Goal: Information Seeking & Learning: Learn about a topic

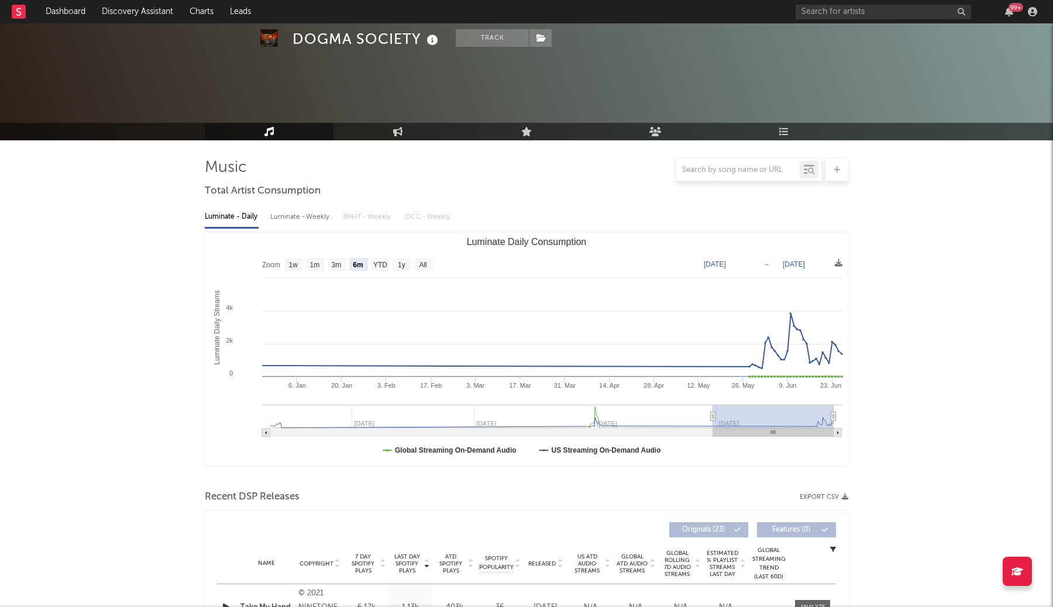
select select "6m"
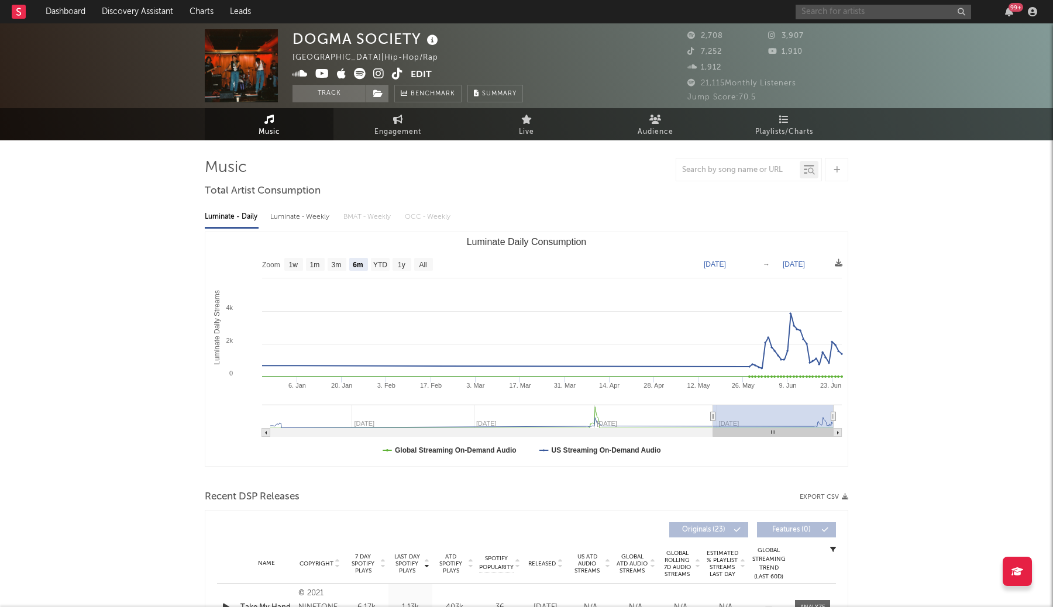
click at [904, 8] on input "text" at bounding box center [884, 12] width 176 height 15
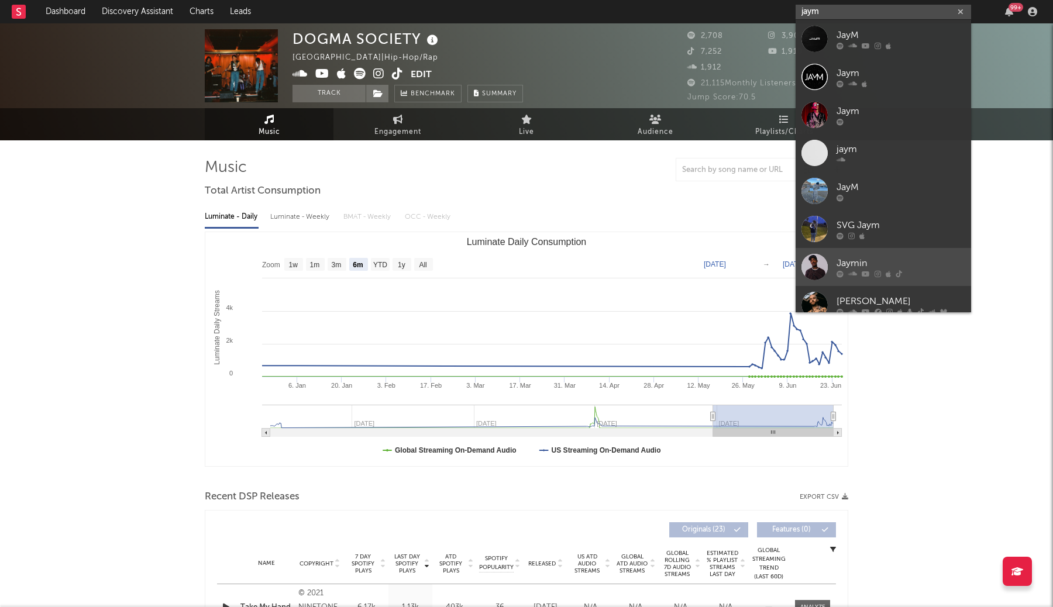
type input "jaym"
click at [862, 255] on link "Jaymin" at bounding box center [884, 267] width 176 height 38
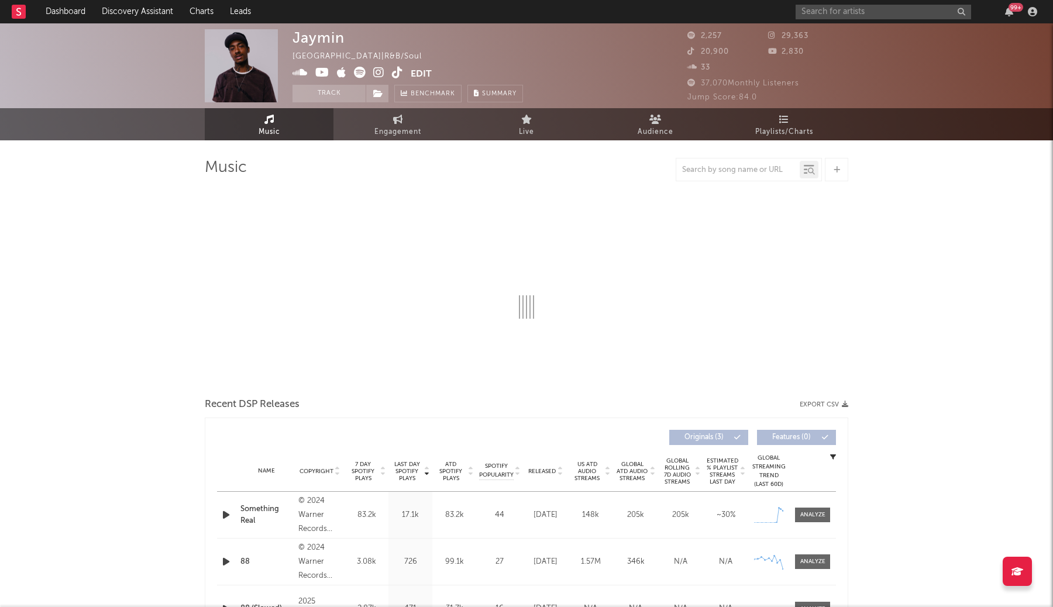
select select "6m"
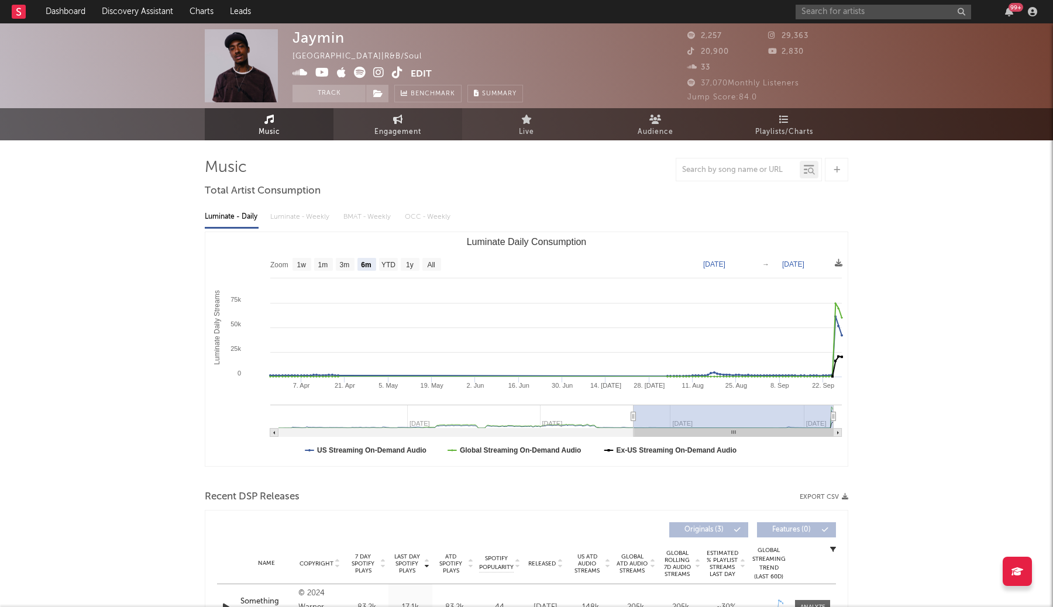
click at [414, 120] on link "Engagement" at bounding box center [397, 124] width 129 height 32
select select "1w"
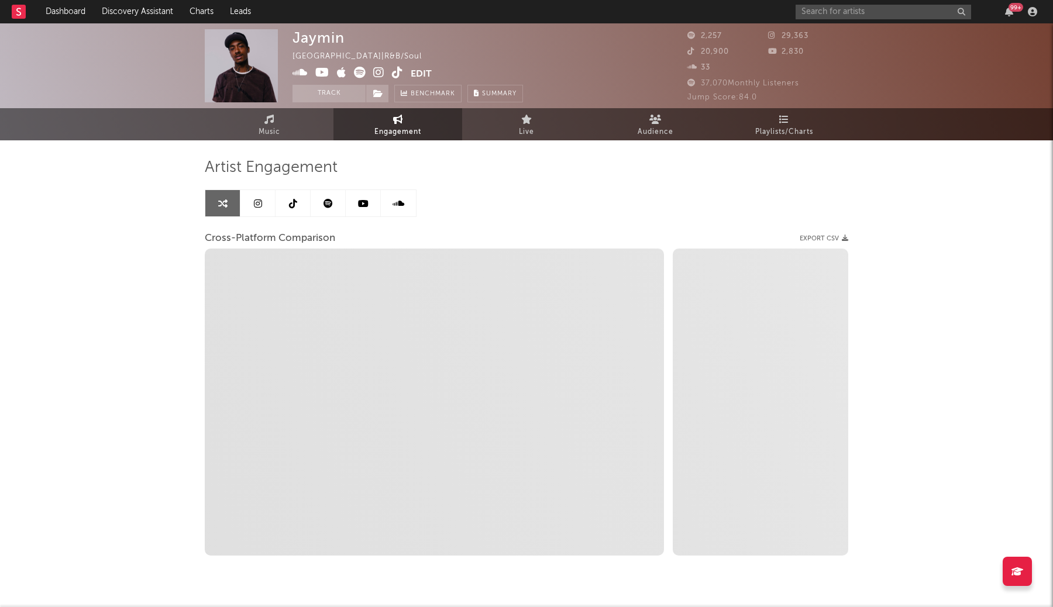
select select "1m"
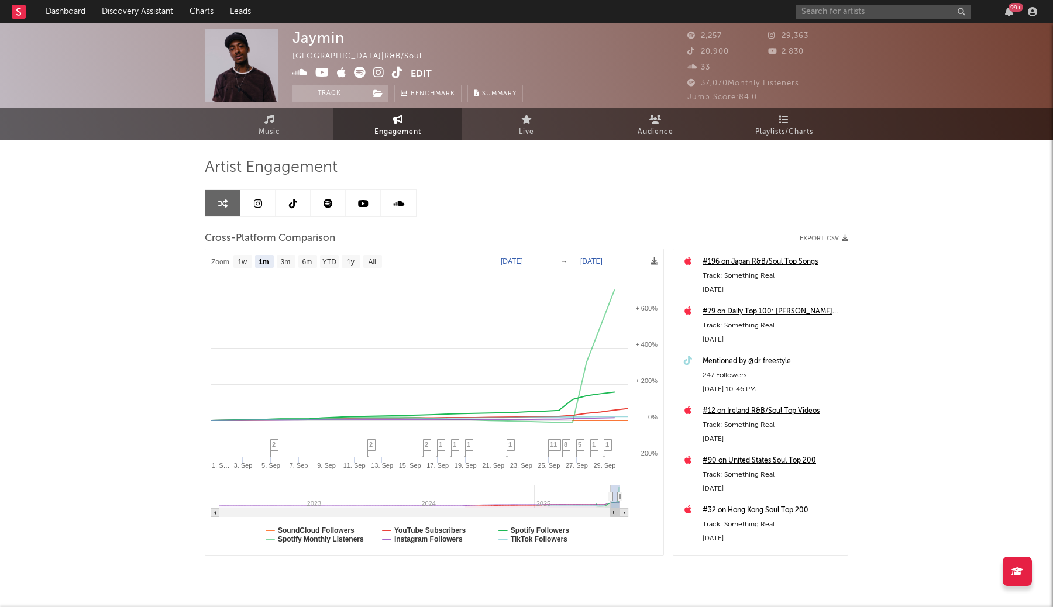
click at [263, 204] on link at bounding box center [257, 203] width 35 height 26
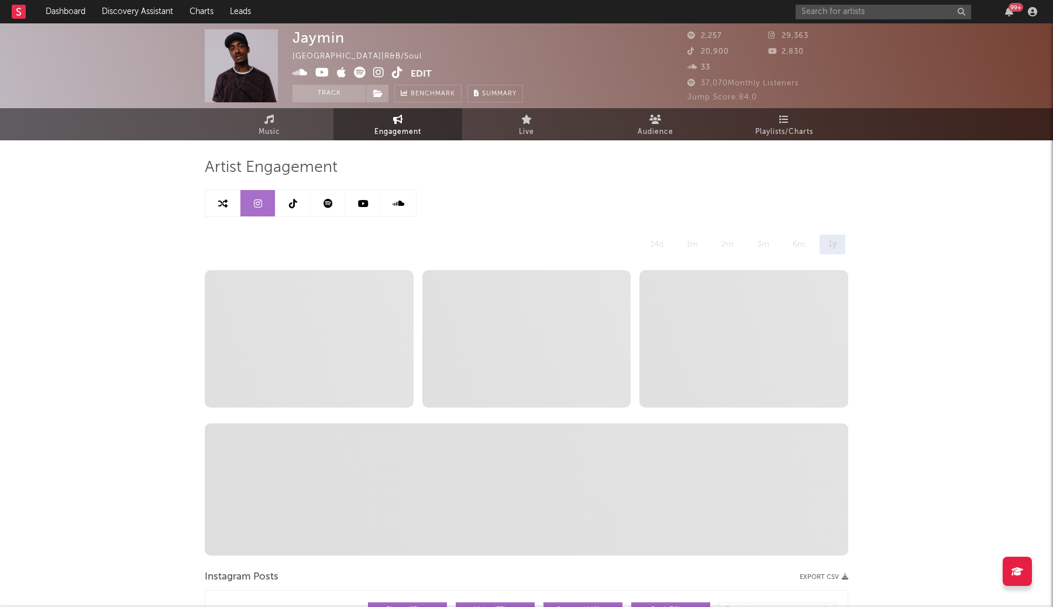
select select "6m"
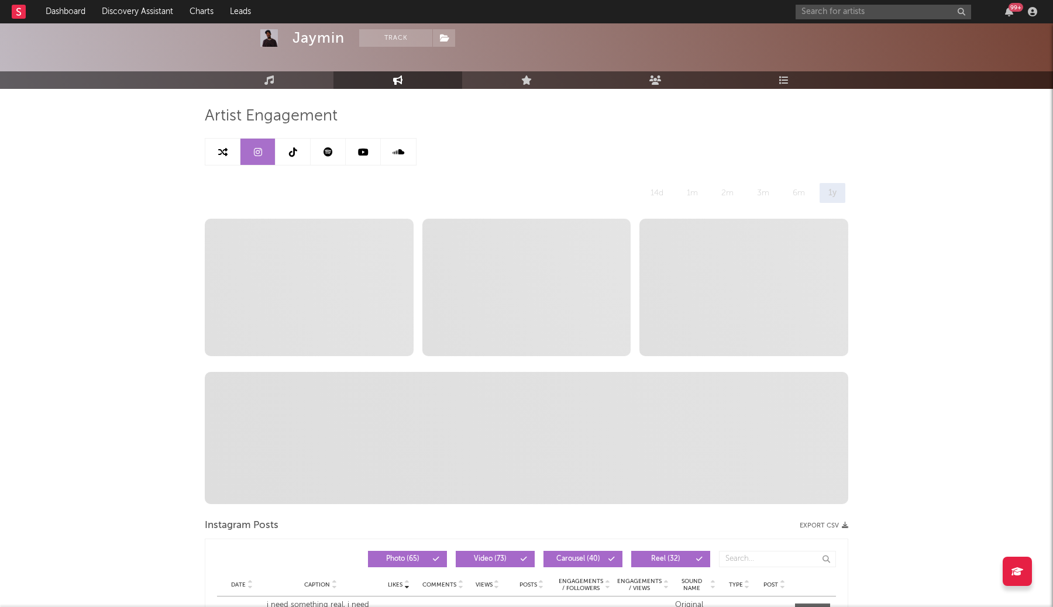
scroll to position [48, 0]
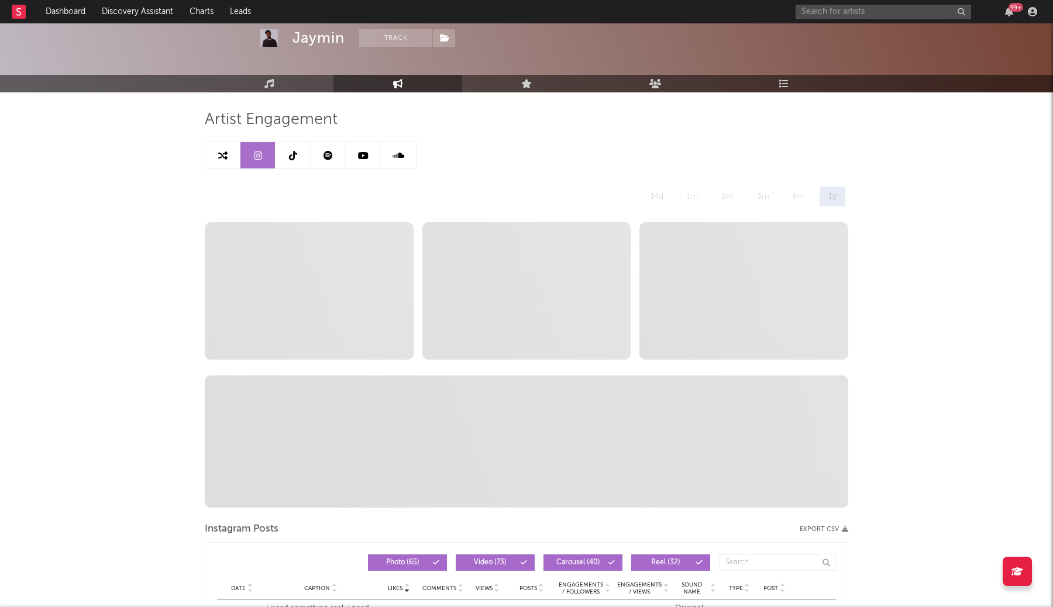
click at [287, 159] on link at bounding box center [293, 155] width 35 height 26
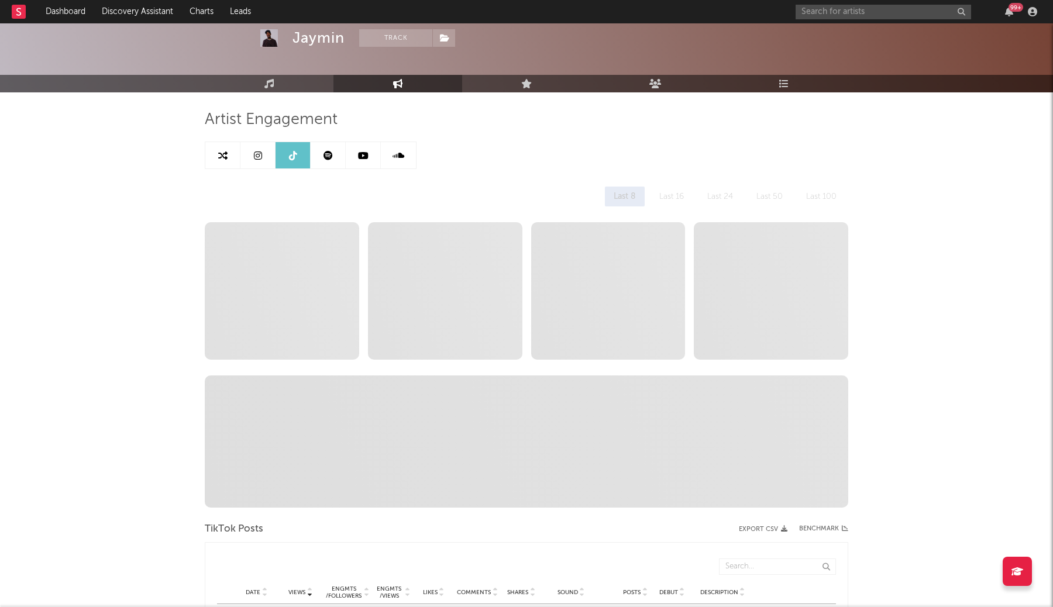
select select "1w"
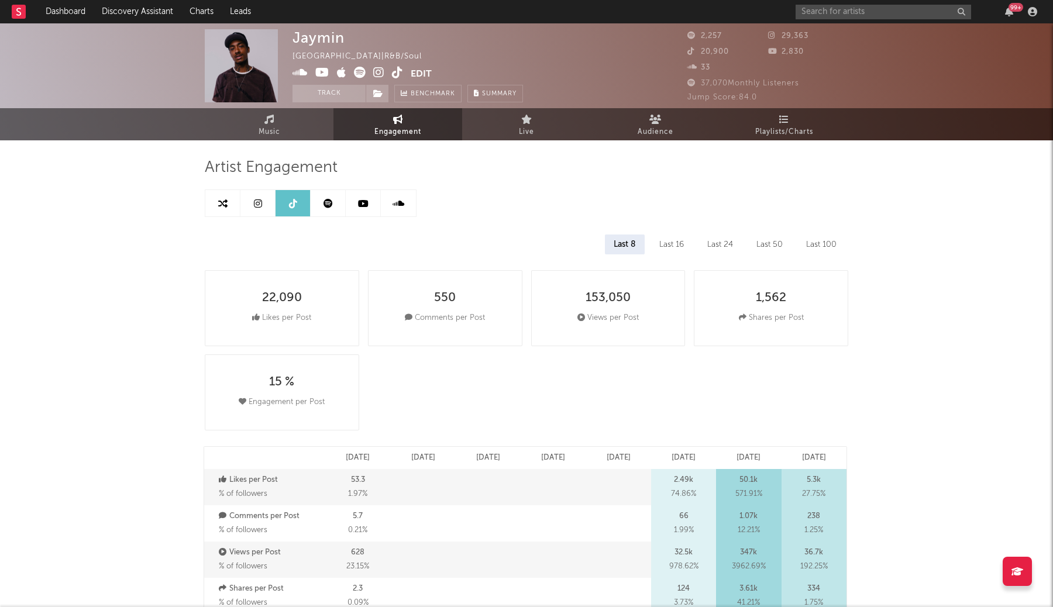
click at [329, 211] on link at bounding box center [328, 203] width 35 height 26
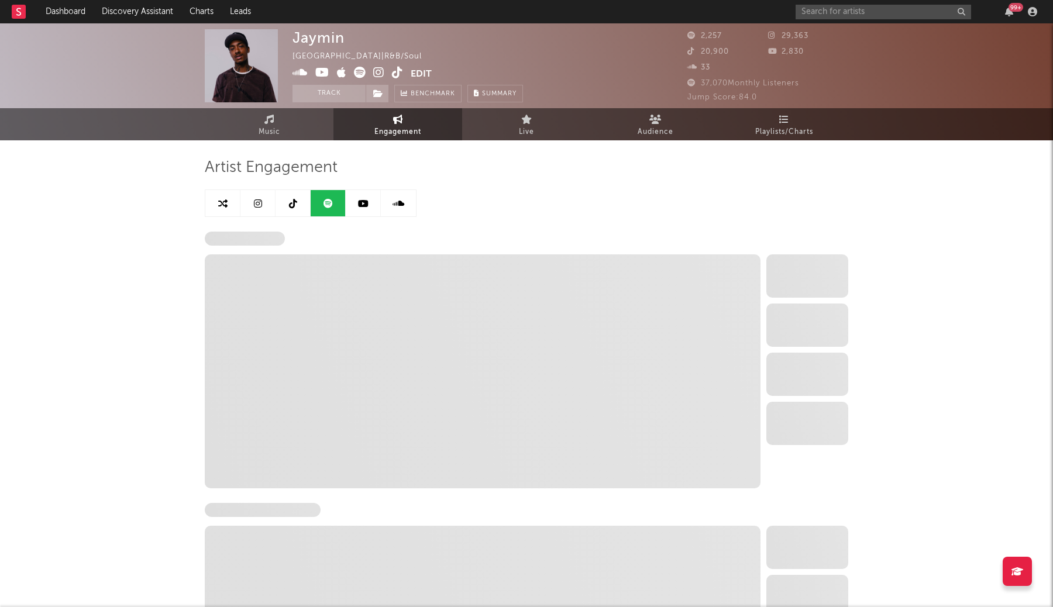
select select "1w"
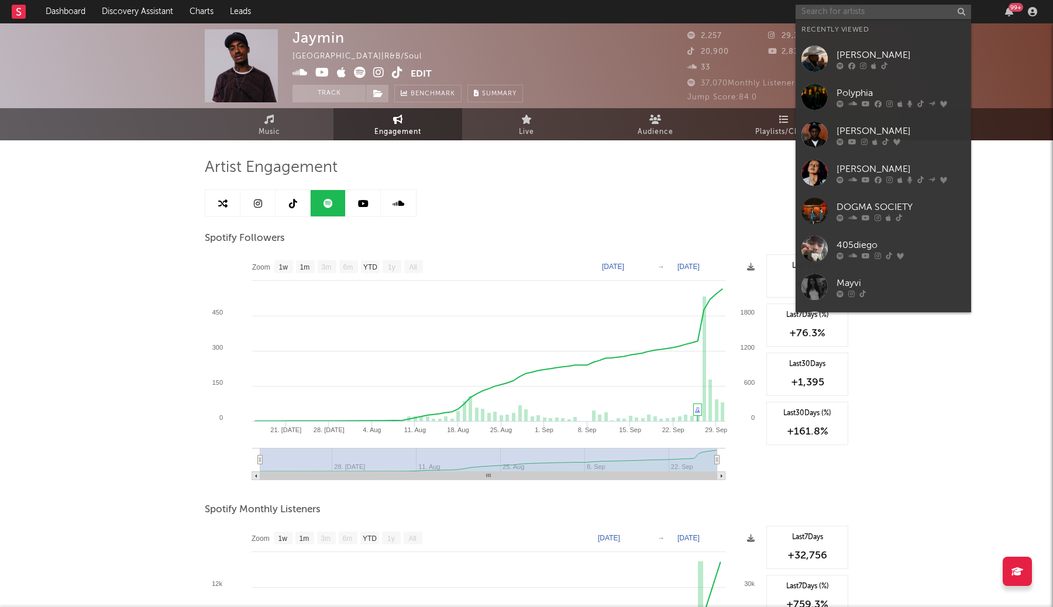
click at [852, 8] on input "text" at bounding box center [884, 12] width 176 height 15
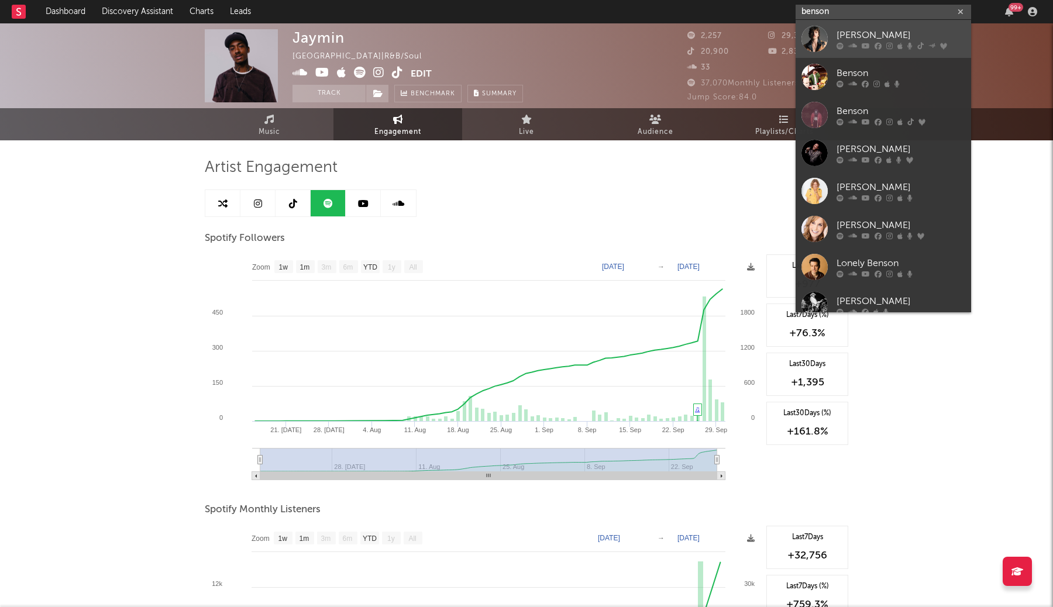
type input "benson"
click at [862, 24] on link "[PERSON_NAME]" at bounding box center [884, 39] width 176 height 38
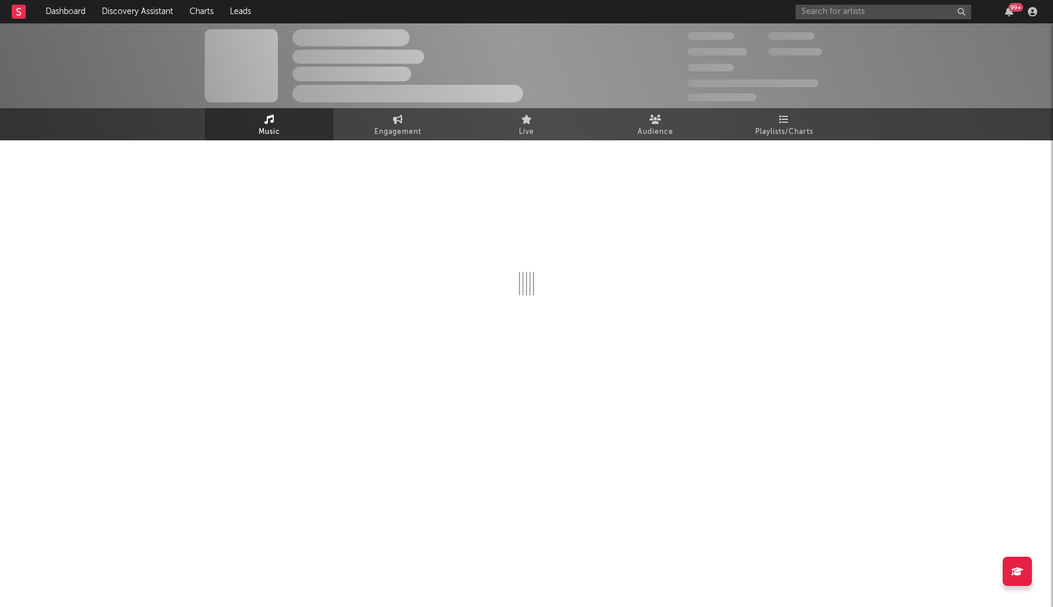
select select "6m"
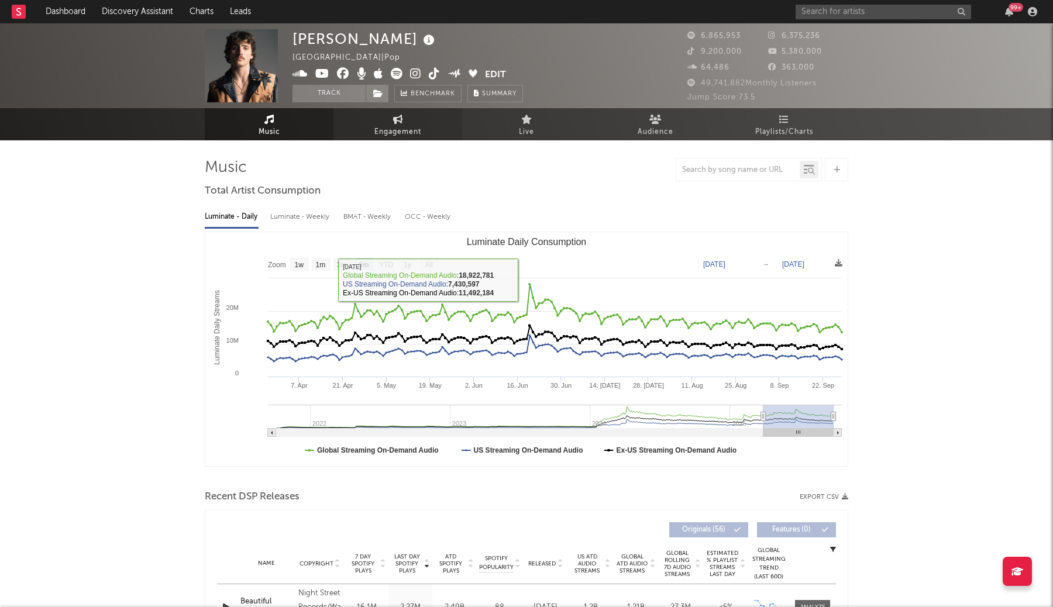
click at [405, 129] on span "Engagement" at bounding box center [397, 132] width 47 height 14
select select "1w"
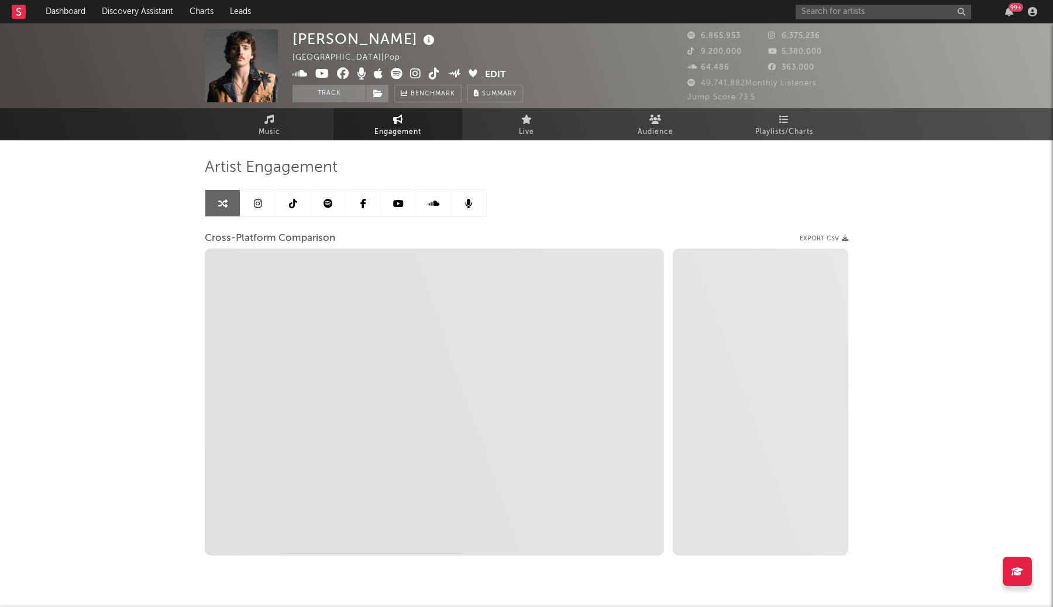
select select "1m"
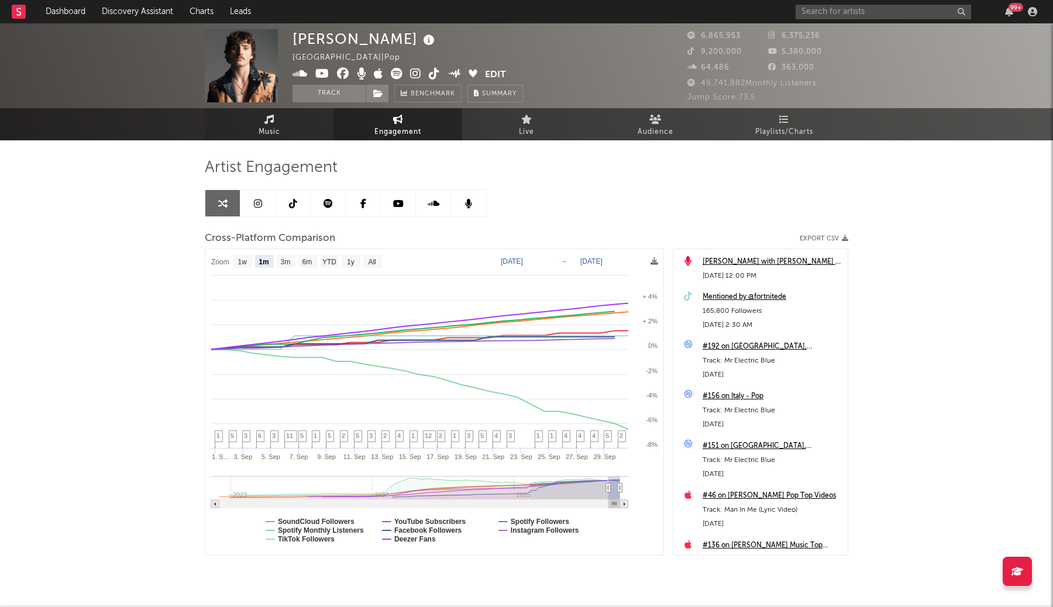
click at [285, 132] on link "Music" at bounding box center [269, 124] width 129 height 32
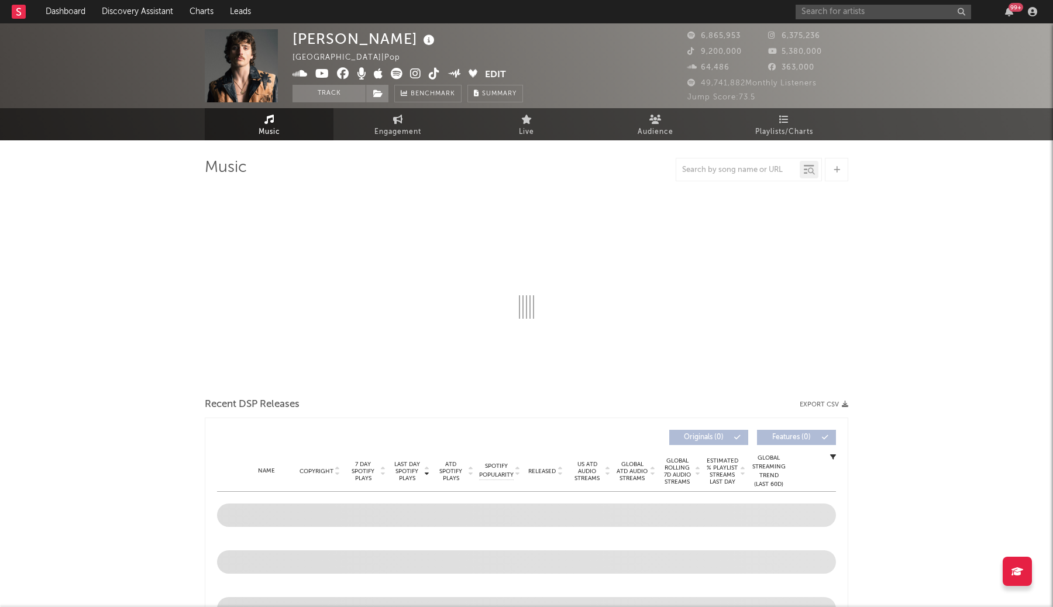
select select "6m"
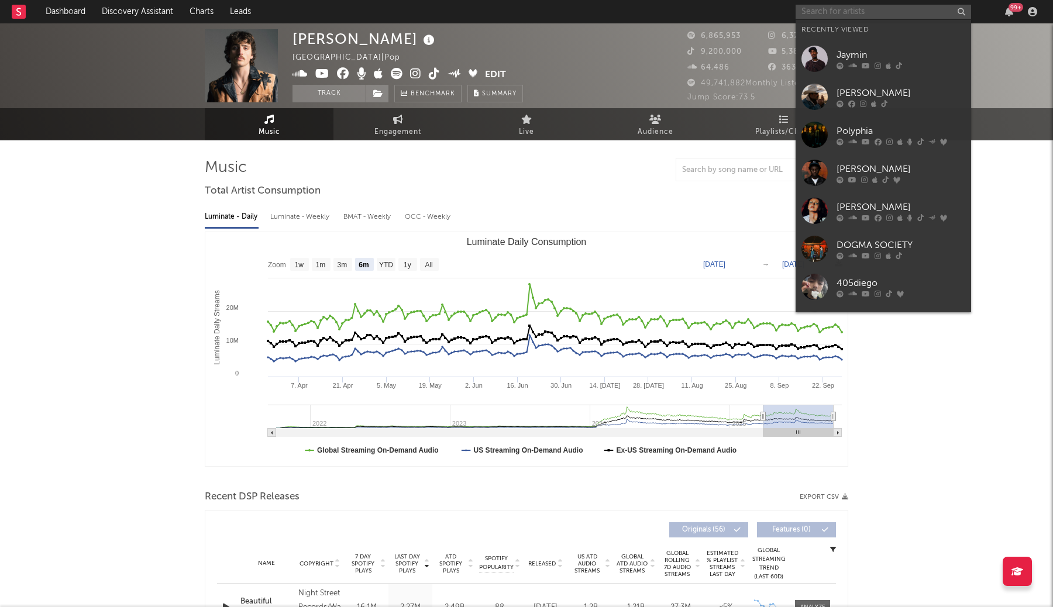
click at [817, 7] on input "text" at bounding box center [884, 12] width 176 height 15
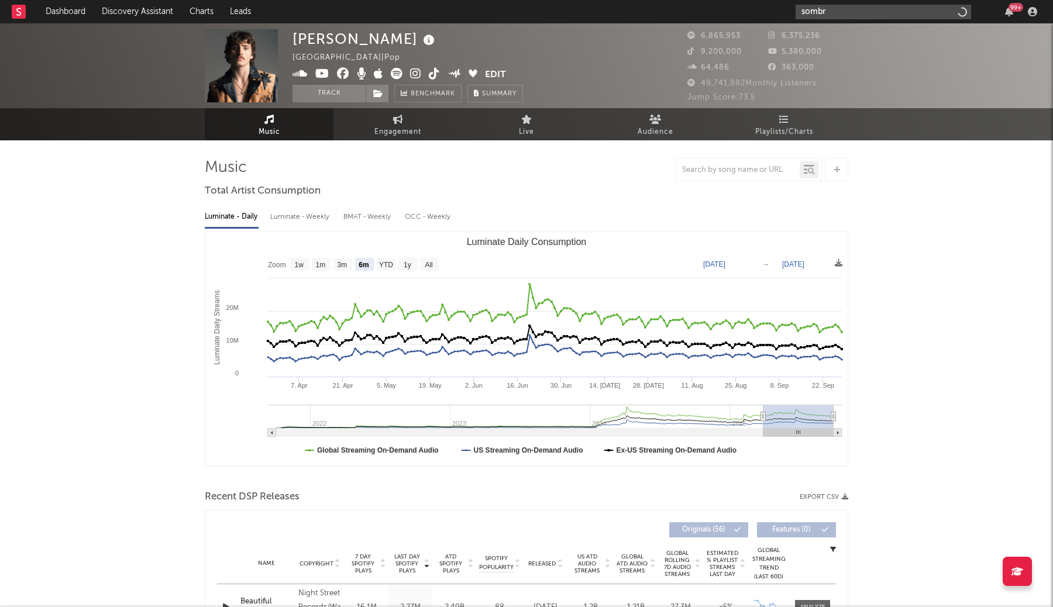
type input "sombr"
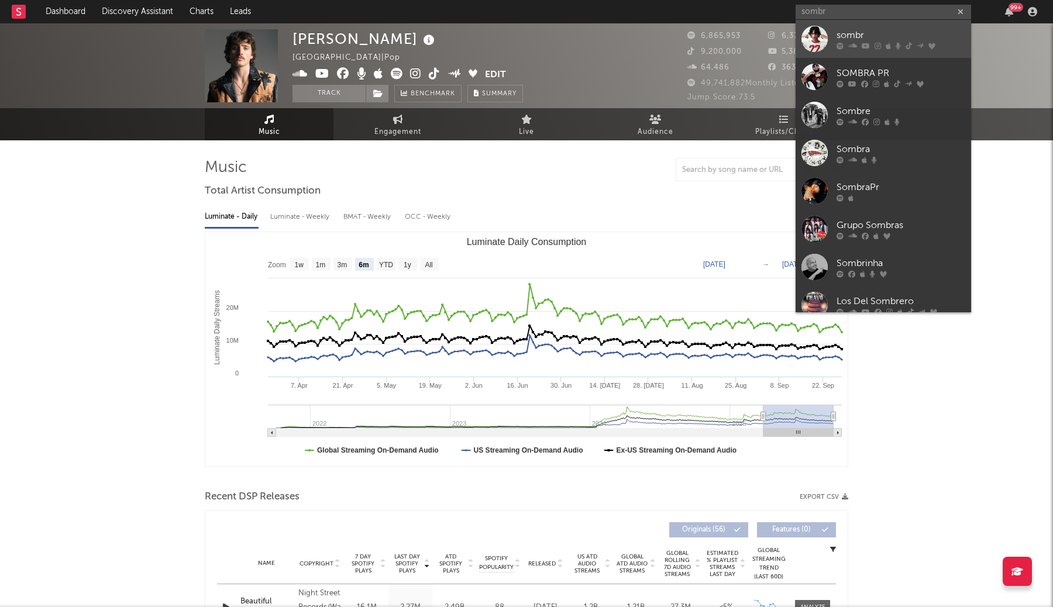
click at [838, 33] on div "sombr" at bounding box center [901, 35] width 129 height 14
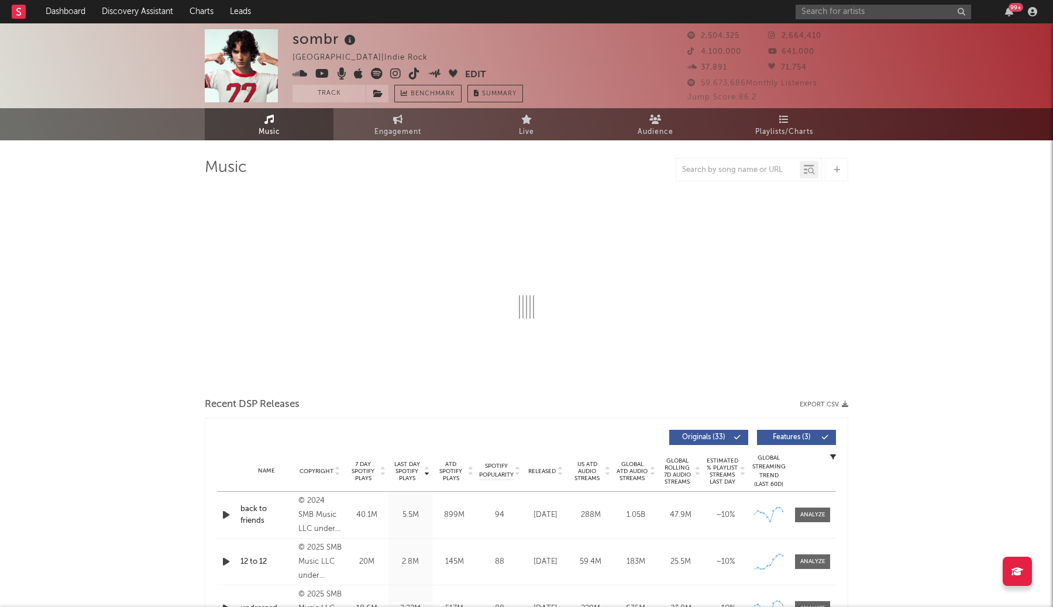
select select "6m"
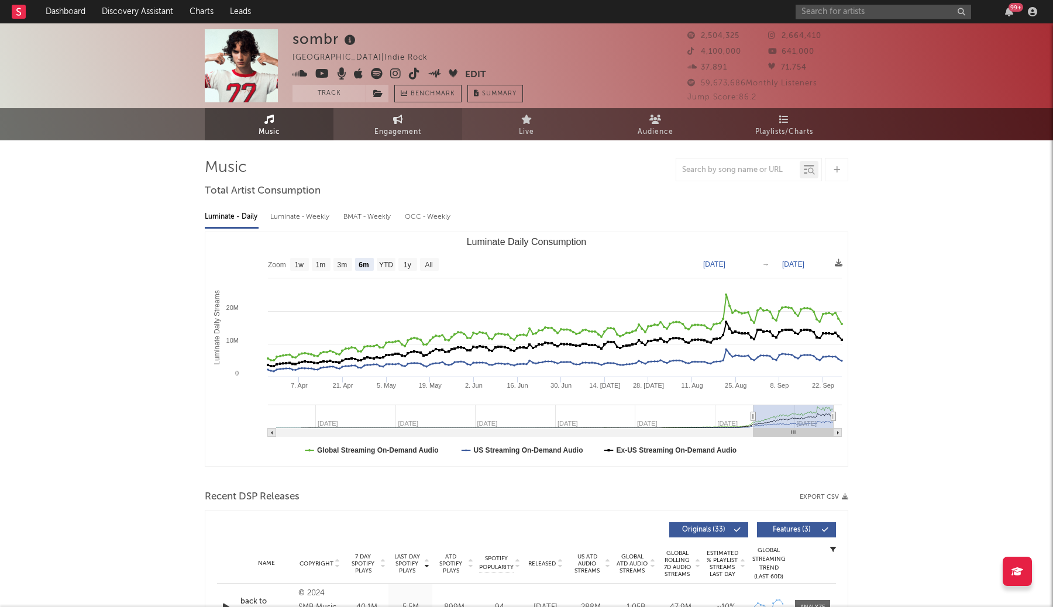
click at [411, 120] on link "Engagement" at bounding box center [397, 124] width 129 height 32
select select "1w"
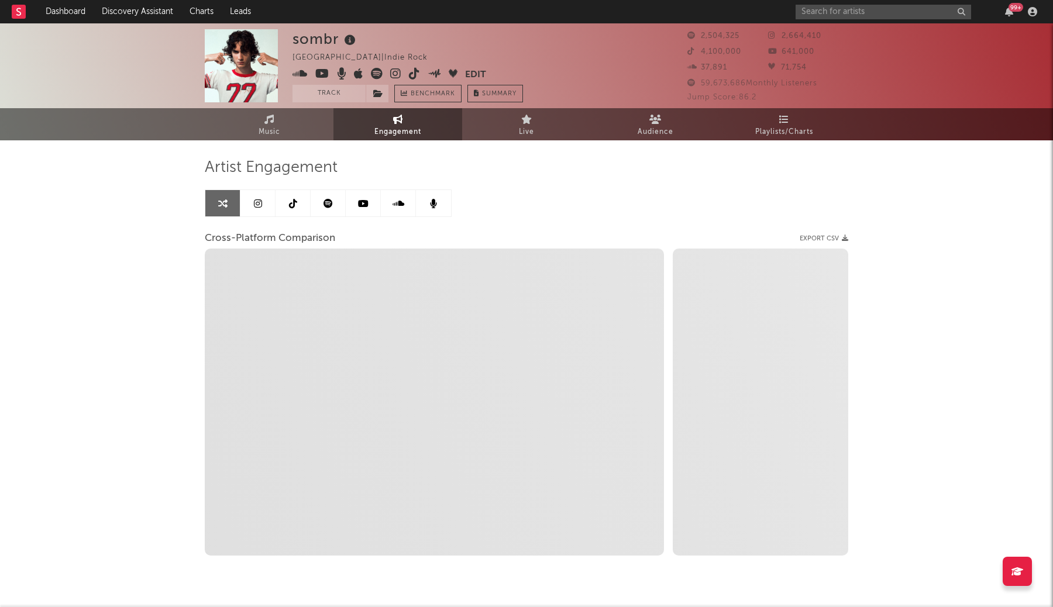
select select "1m"
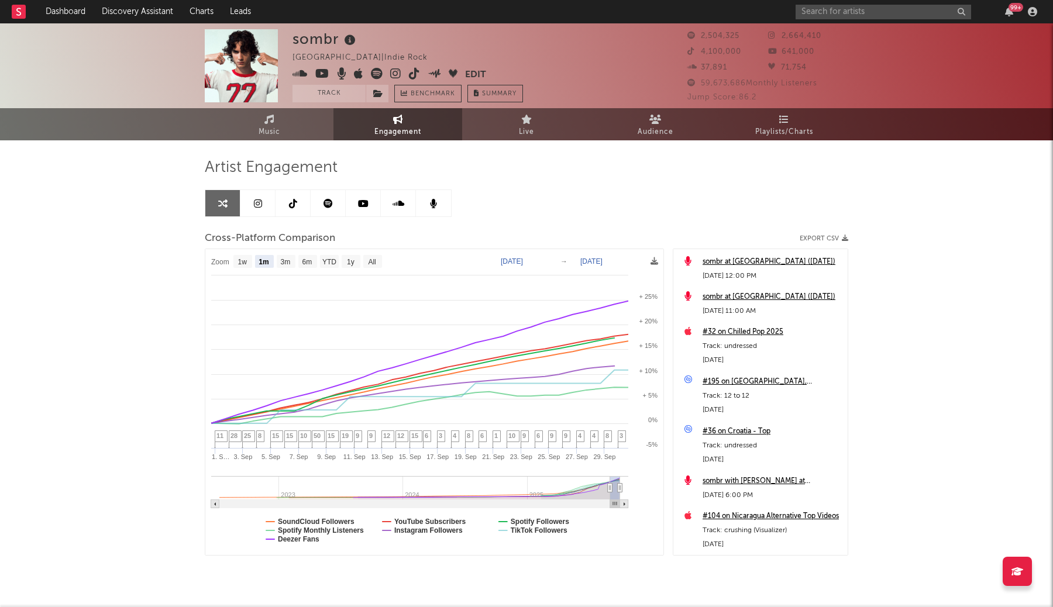
scroll to position [30, 0]
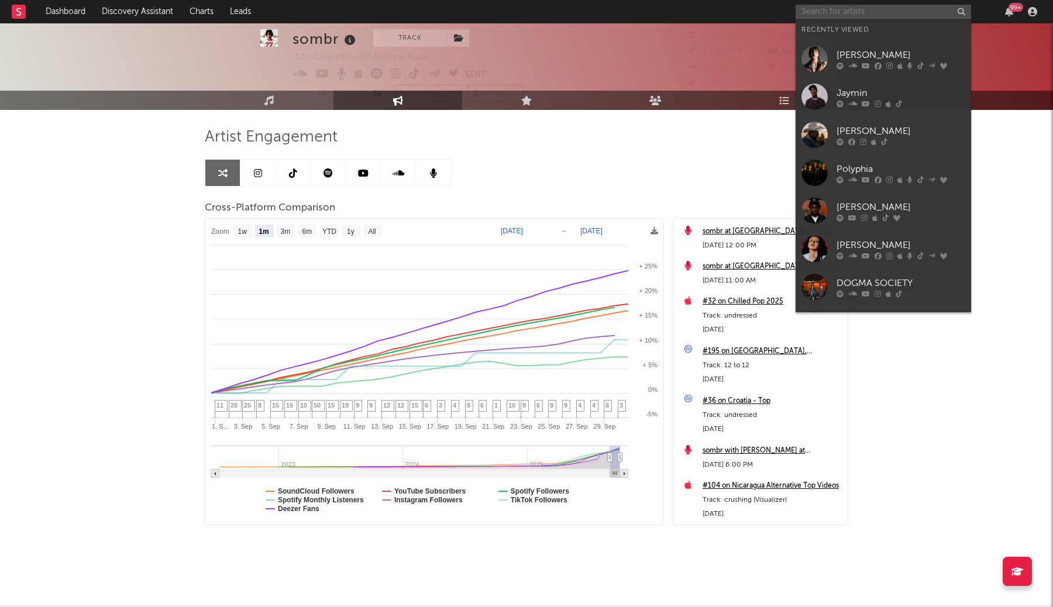
click at [868, 12] on input "text" at bounding box center [884, 12] width 176 height 15
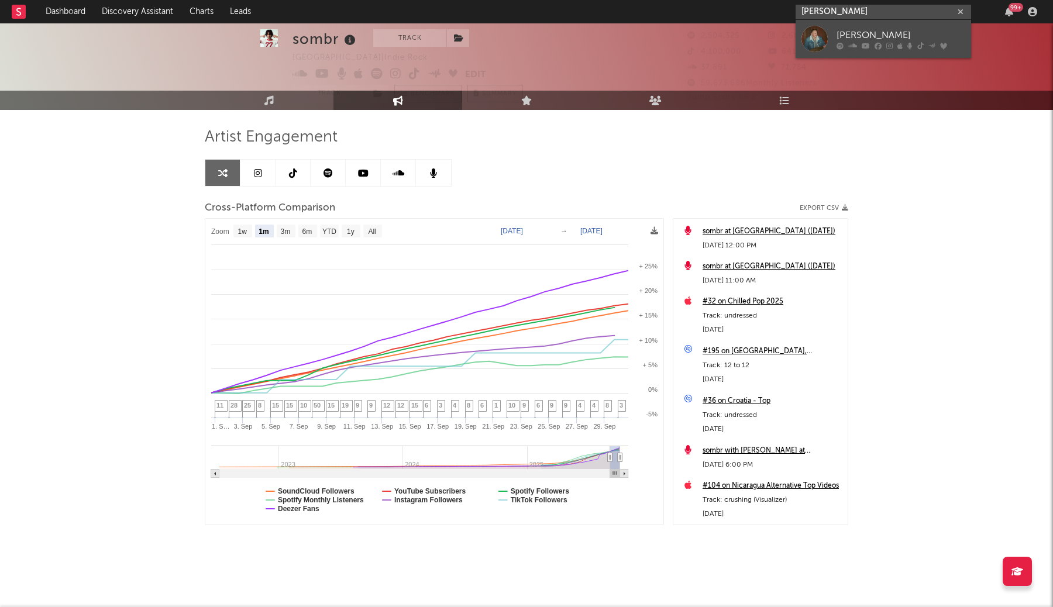
type input "[PERSON_NAME]"
click at [868, 32] on div "[PERSON_NAME]" at bounding box center [901, 35] width 129 height 14
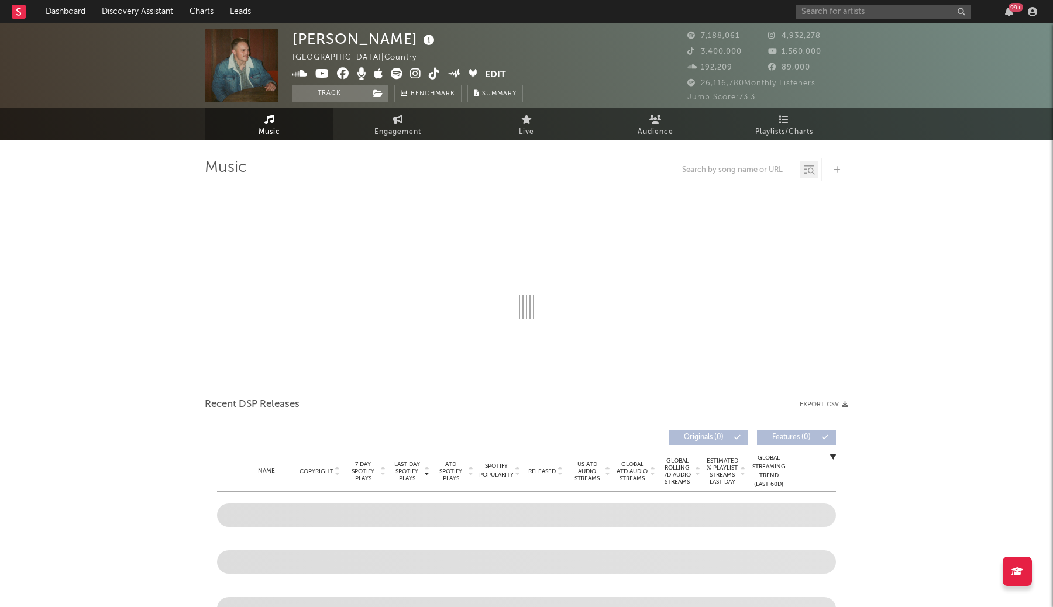
select select "6m"
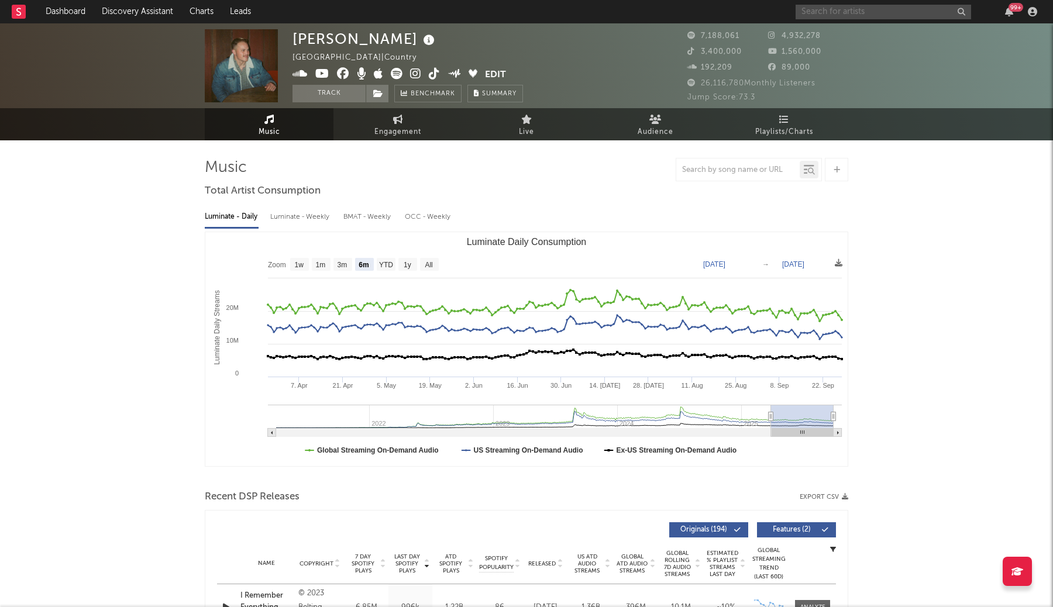
click at [909, 7] on input "text" at bounding box center [884, 12] width 176 height 15
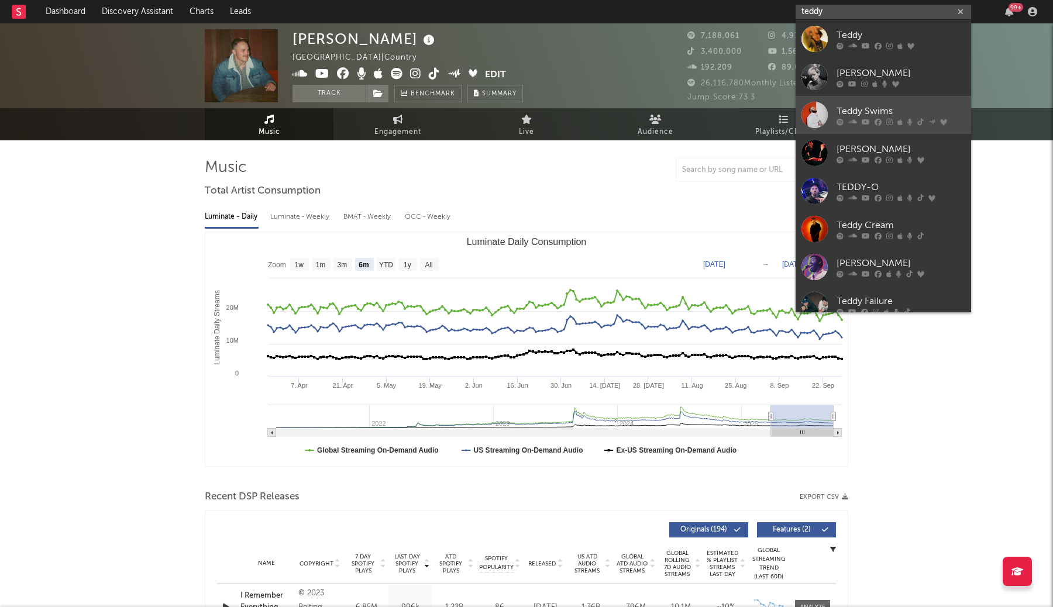
type input "teddy"
click at [893, 111] on div "Teddy Swims" at bounding box center [901, 111] width 129 height 14
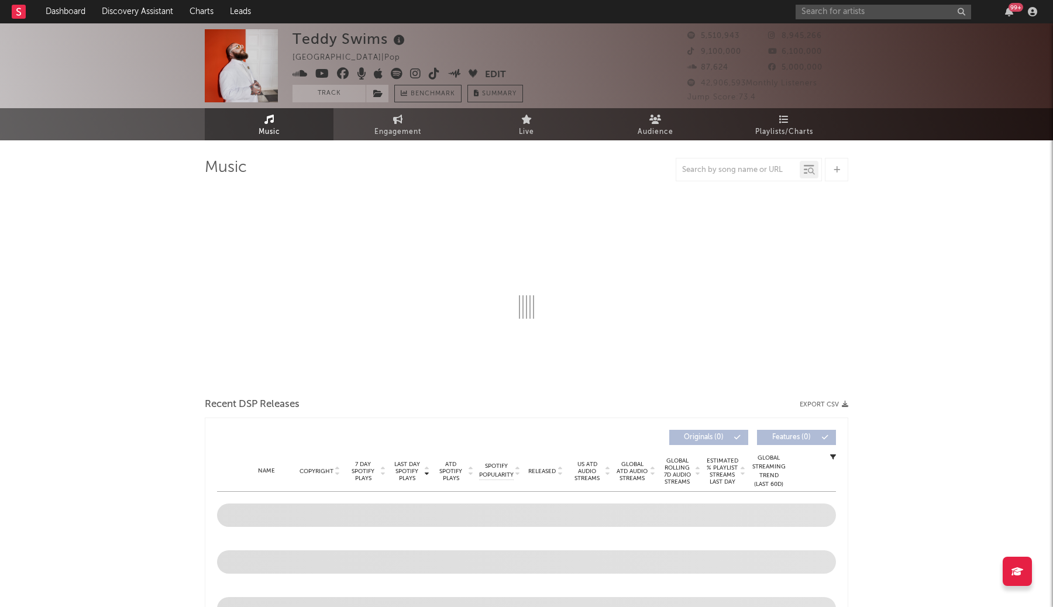
select select "6m"
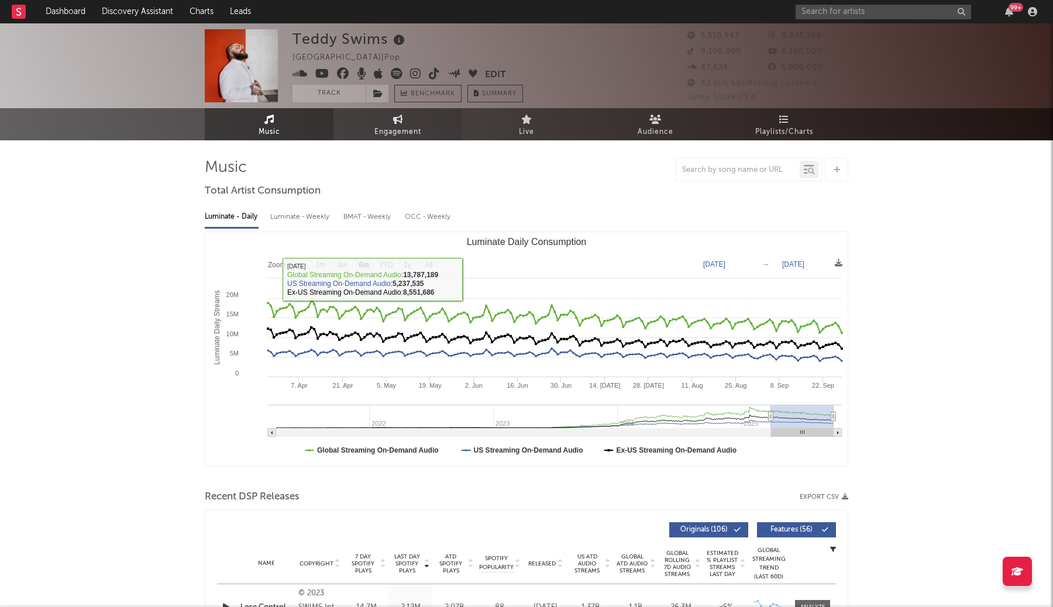
click at [407, 133] on span "Engagement" at bounding box center [397, 132] width 47 height 14
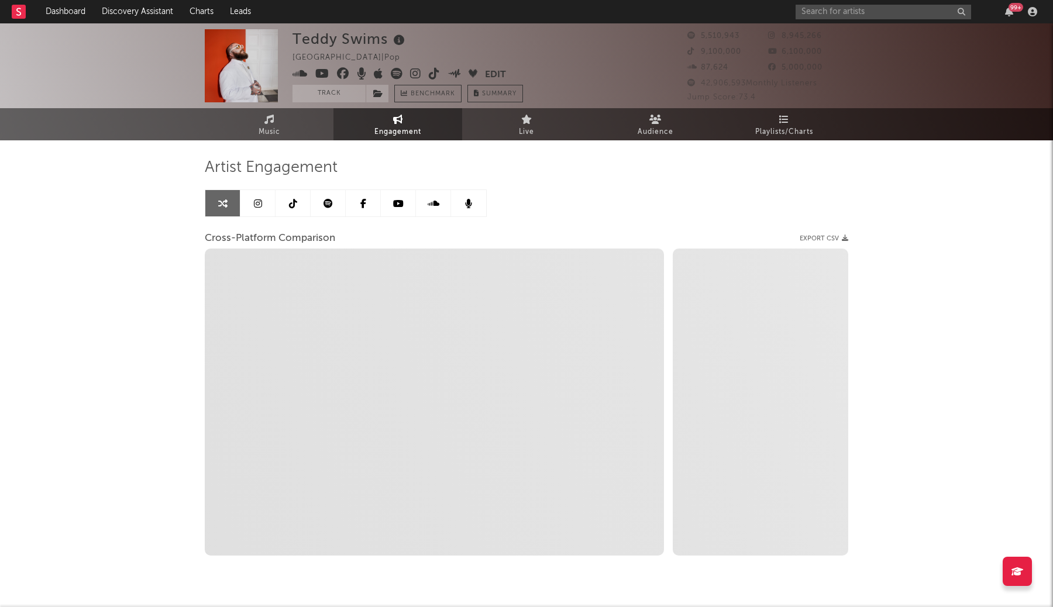
select select "1w"
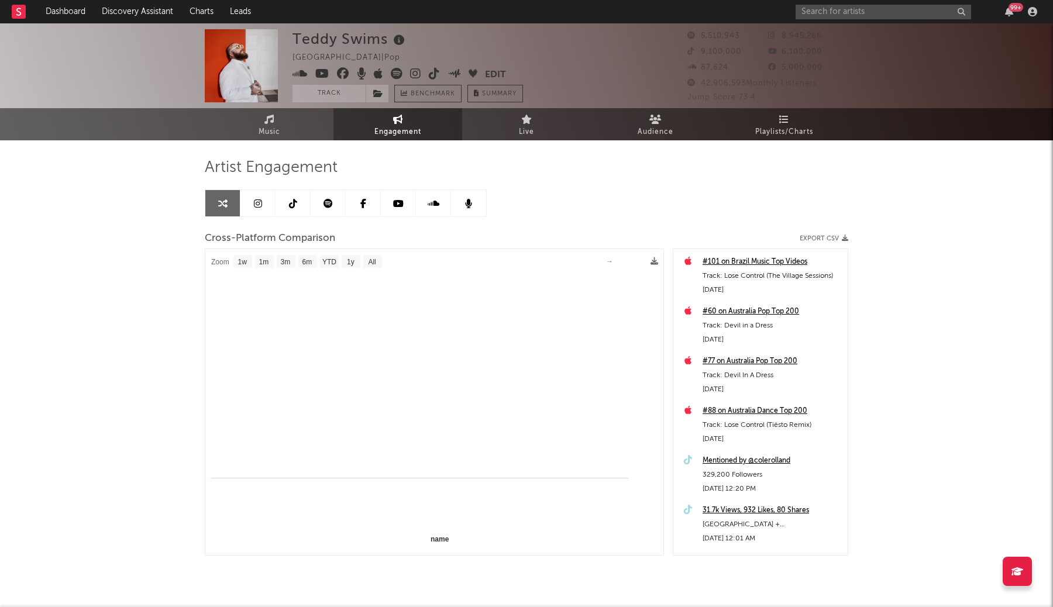
select select "1m"
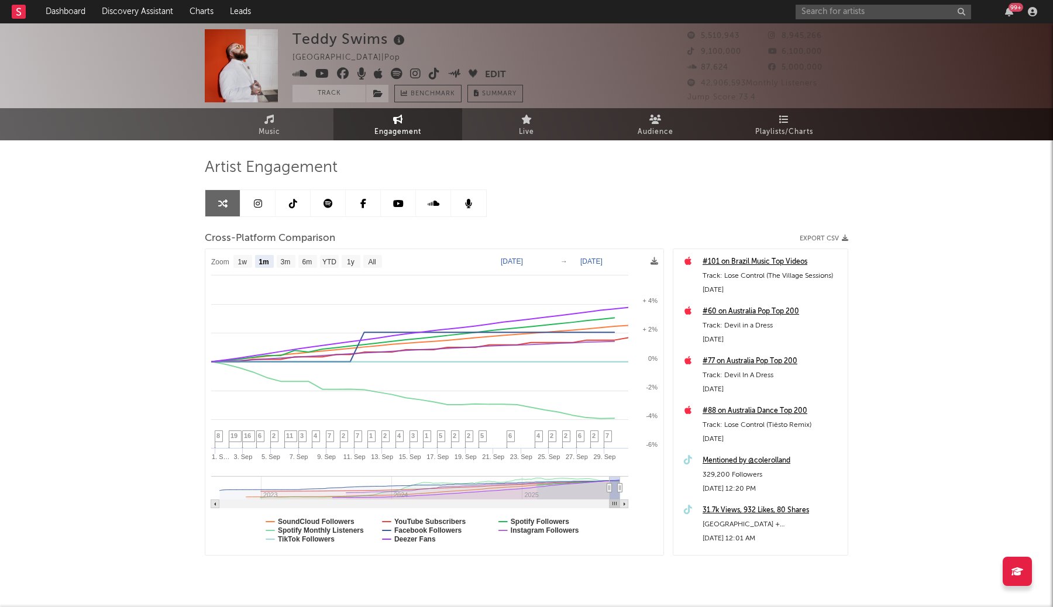
click at [722, 187] on div "Artist Engagement Cross-Platform Comparison Export CSV Zoom 1w 1m 3m 6m YTD 1y …" at bounding box center [527, 357] width 644 height 398
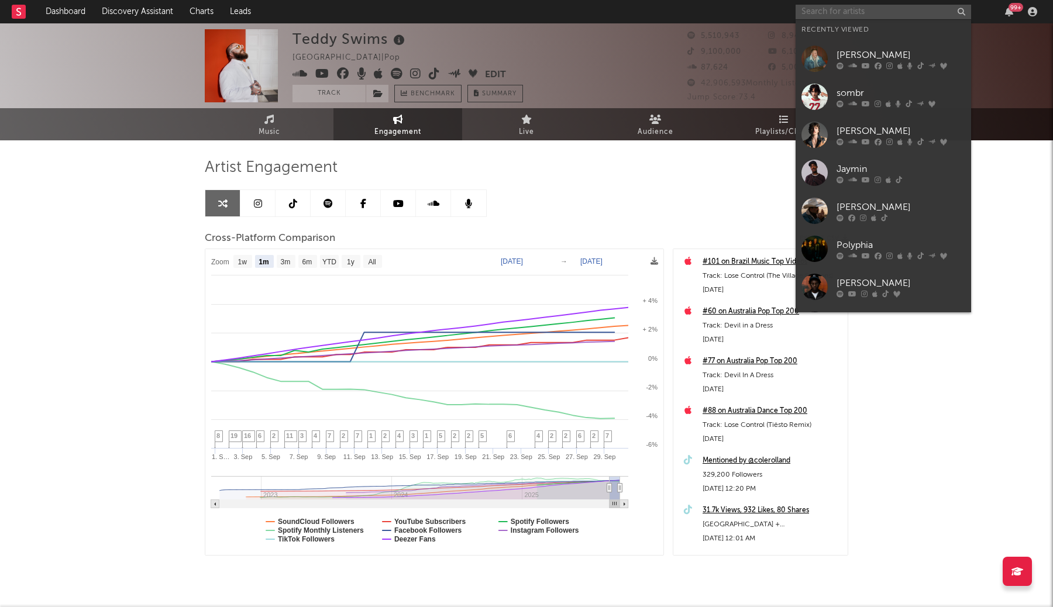
click at [855, 10] on input "text" at bounding box center [884, 12] width 176 height 15
